Goal: Transaction & Acquisition: Purchase product/service

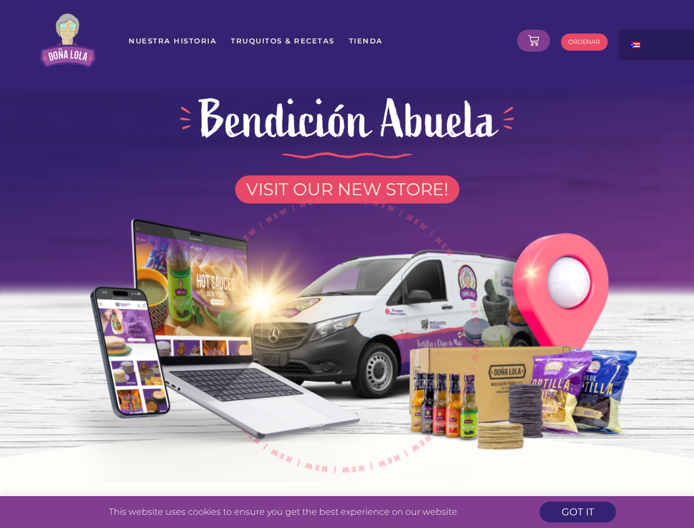
click at [347, 264] on img at bounding box center [347, 328] width 625 height 306
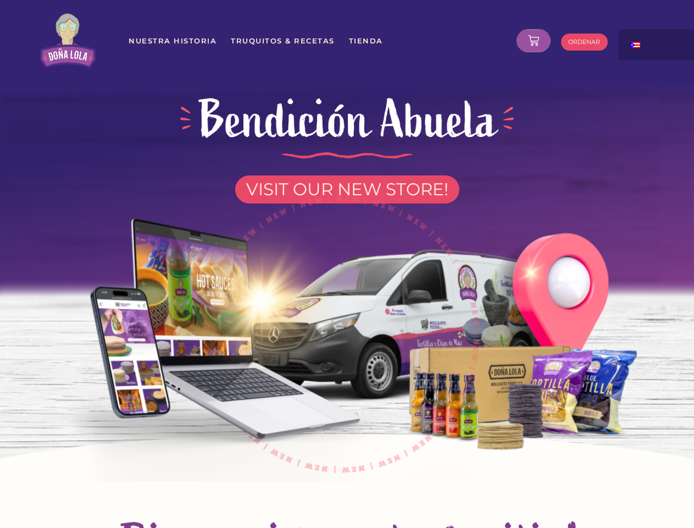
click at [534, 41] on icon at bounding box center [533, 40] width 11 height 11
click at [658, 45] on div at bounding box center [674, 40] width 110 height 23
